Goal: Find specific page/section: Find specific page/section

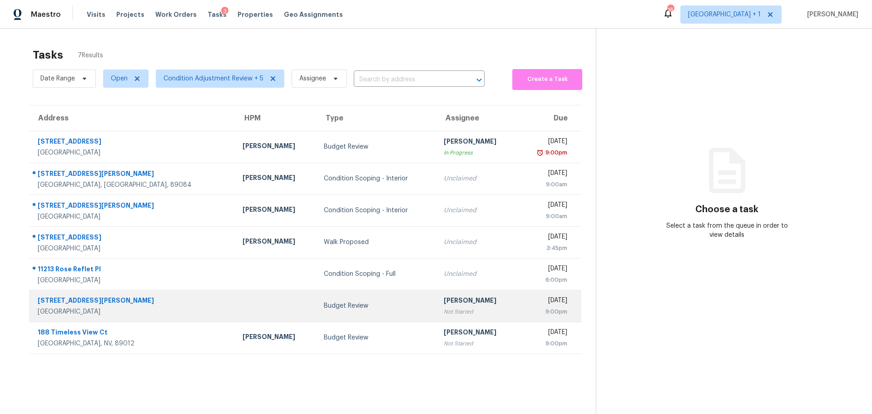
click at [123, 314] on div "[GEOGRAPHIC_DATA]" at bounding box center [133, 311] width 190 height 9
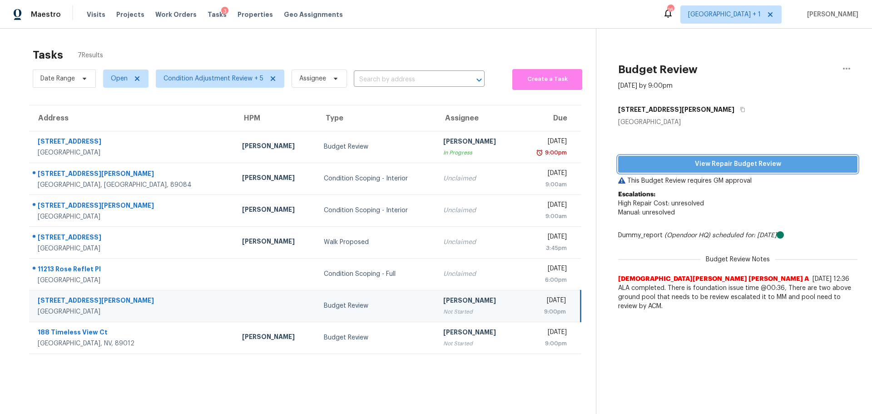
click at [696, 157] on button "View Repair Budget Review" at bounding box center [737, 164] width 239 height 17
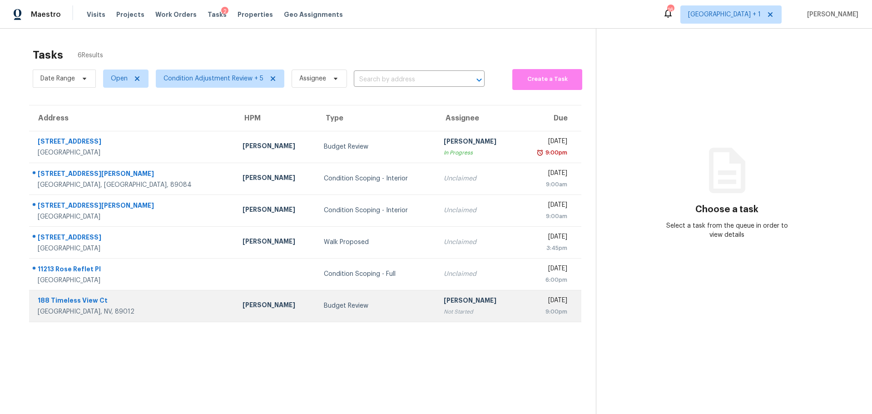
click at [118, 312] on div "[GEOGRAPHIC_DATA], NV, 89012" at bounding box center [133, 311] width 190 height 9
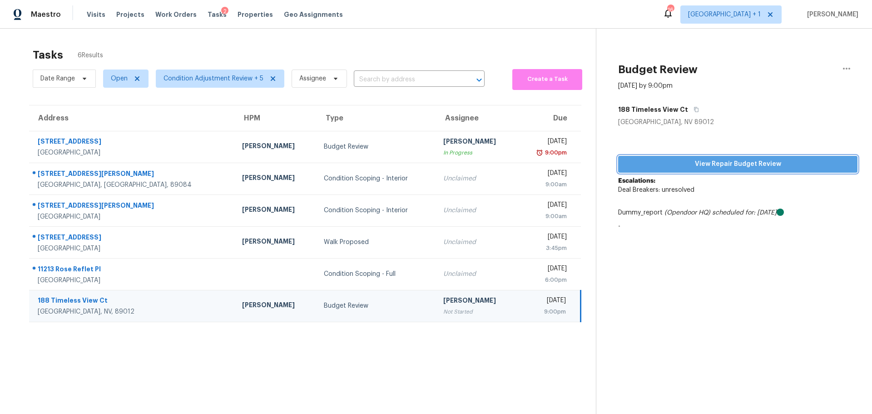
click at [716, 168] on span "View Repair Budget Review" at bounding box center [737, 163] width 225 height 11
